Goal: Task Accomplishment & Management: Manage account settings

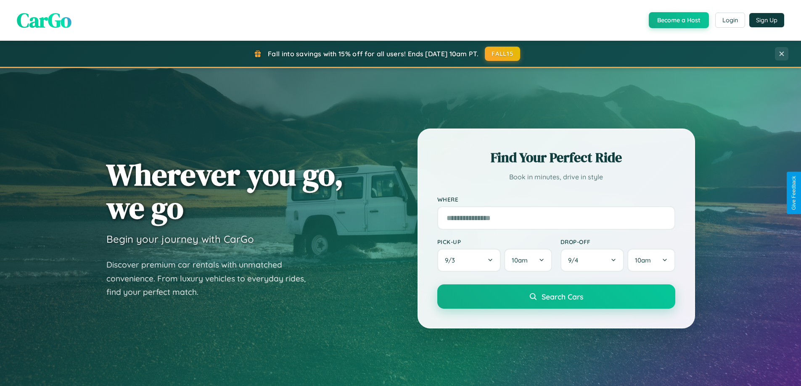
scroll to position [362, 0]
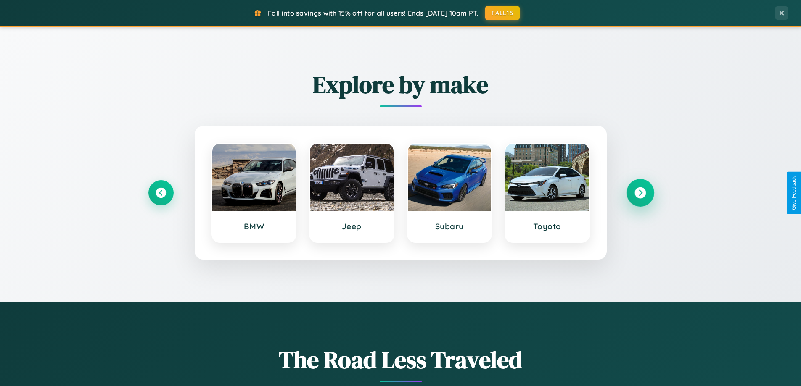
click at [640, 193] on icon at bounding box center [639, 192] width 11 height 11
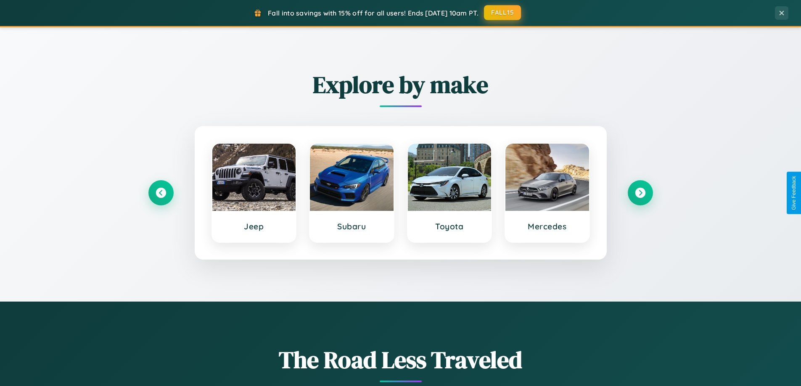
click at [503, 13] on button "FALL15" at bounding box center [502, 12] width 37 height 15
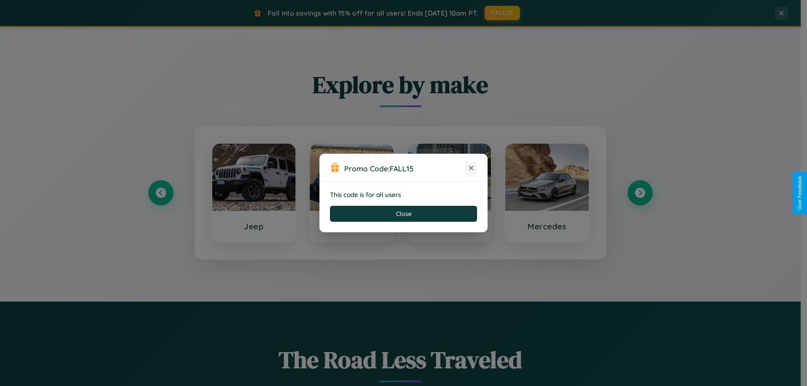
click at [471, 169] on icon at bounding box center [471, 168] width 8 height 8
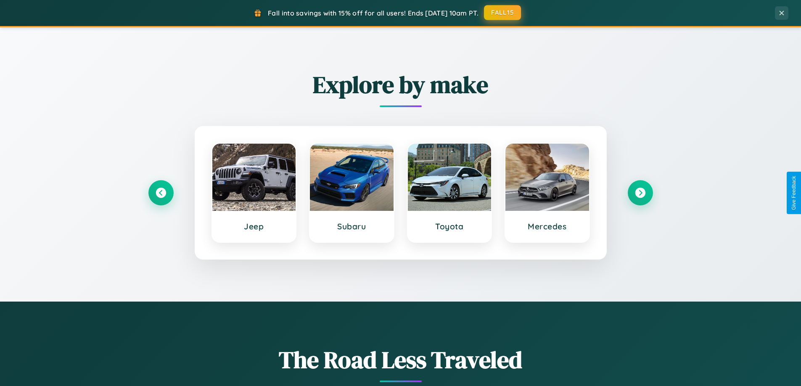
click at [503, 13] on button "FALL15" at bounding box center [502, 12] width 37 height 15
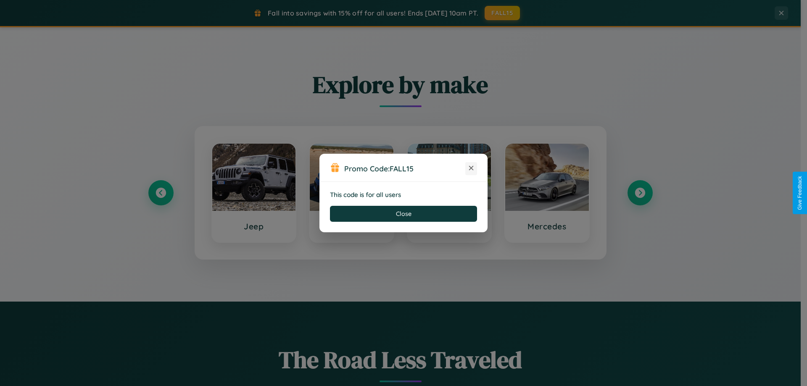
click at [471, 169] on icon at bounding box center [471, 168] width 8 height 8
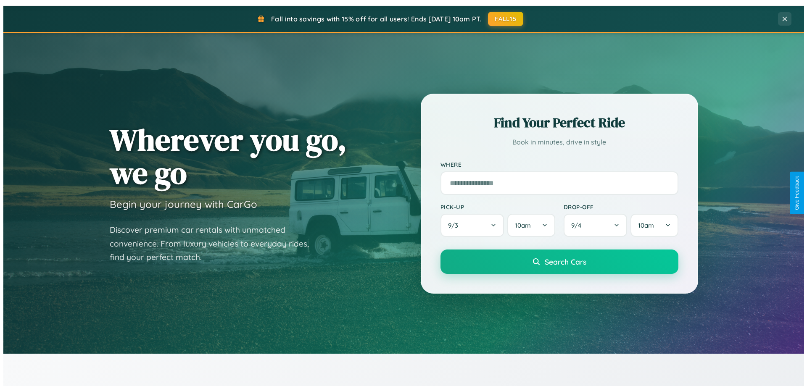
scroll to position [0, 0]
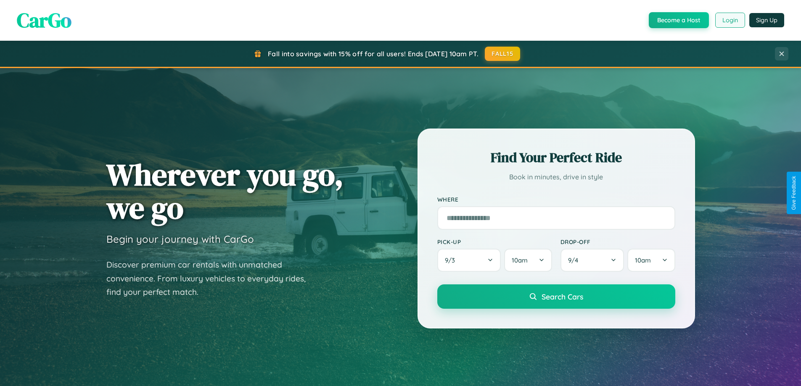
click at [729, 20] on button "Login" at bounding box center [730, 20] width 30 height 15
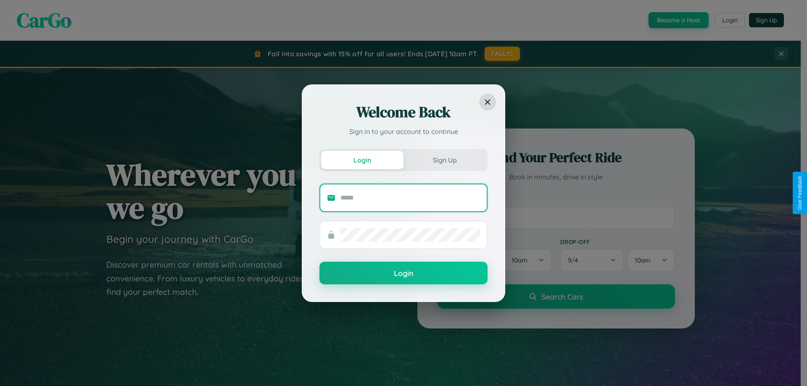
click at [410, 198] on input "text" at bounding box center [410, 197] width 140 height 13
type input "**********"
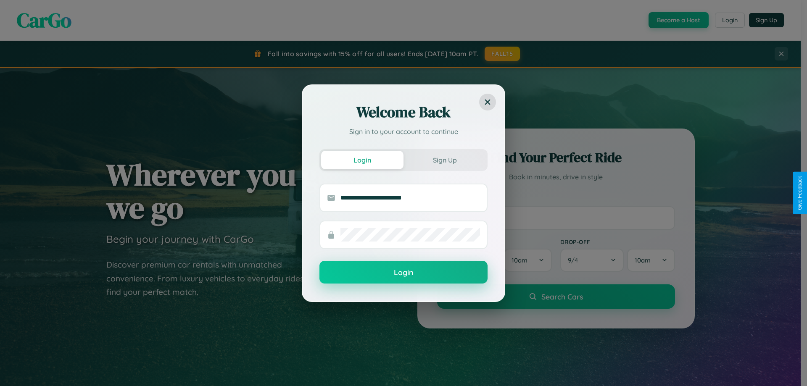
click at [404, 273] on button "Login" at bounding box center [403, 272] width 168 height 23
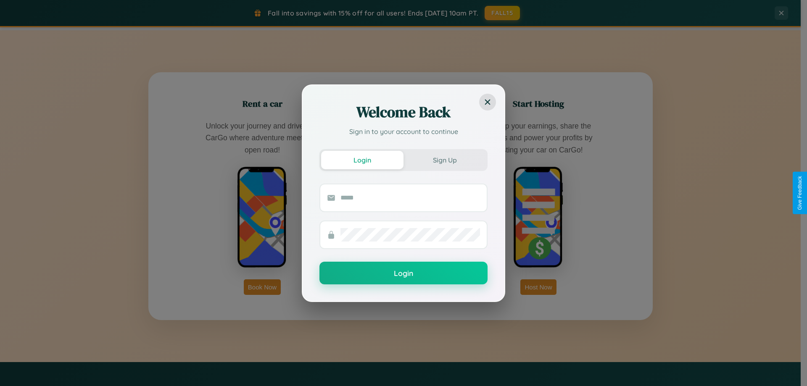
scroll to position [1350, 0]
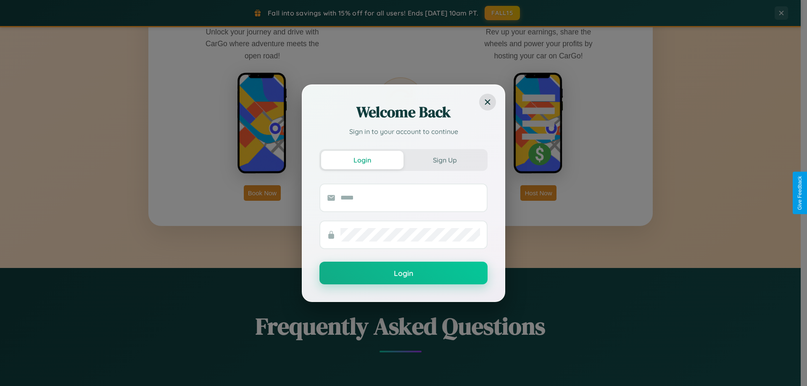
click at [262, 193] on div "Welcome Back Sign in to your account to continue Login Sign Up Login" at bounding box center [403, 193] width 807 height 386
